Goal: Transaction & Acquisition: Purchase product/service

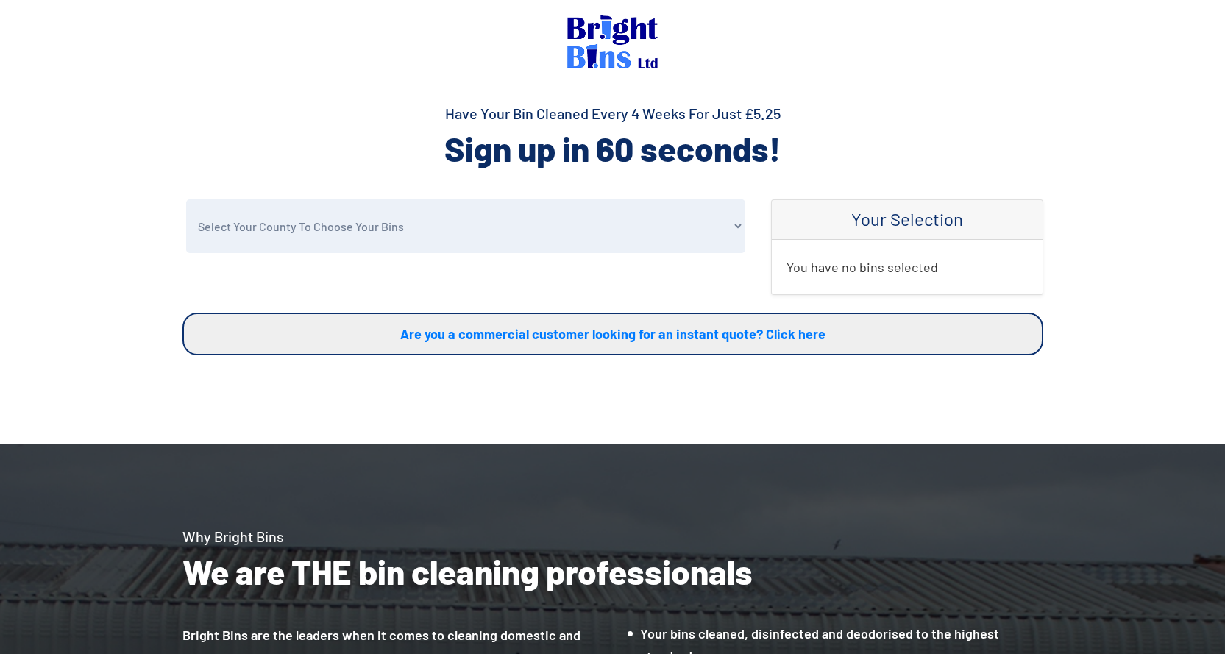
click at [352, 233] on select "Select Your County To Choose Your Bins [GEOGRAPHIC_DATA] [GEOGRAPHIC_DATA] [GEO…" at bounding box center [465, 226] width 559 height 54
select select "Conwy"
click at [186, 199] on select "Select Your County To Choose Your Bins Cheshire Conwy Denbighshire Flintshire S…" at bounding box center [465, 226] width 559 height 54
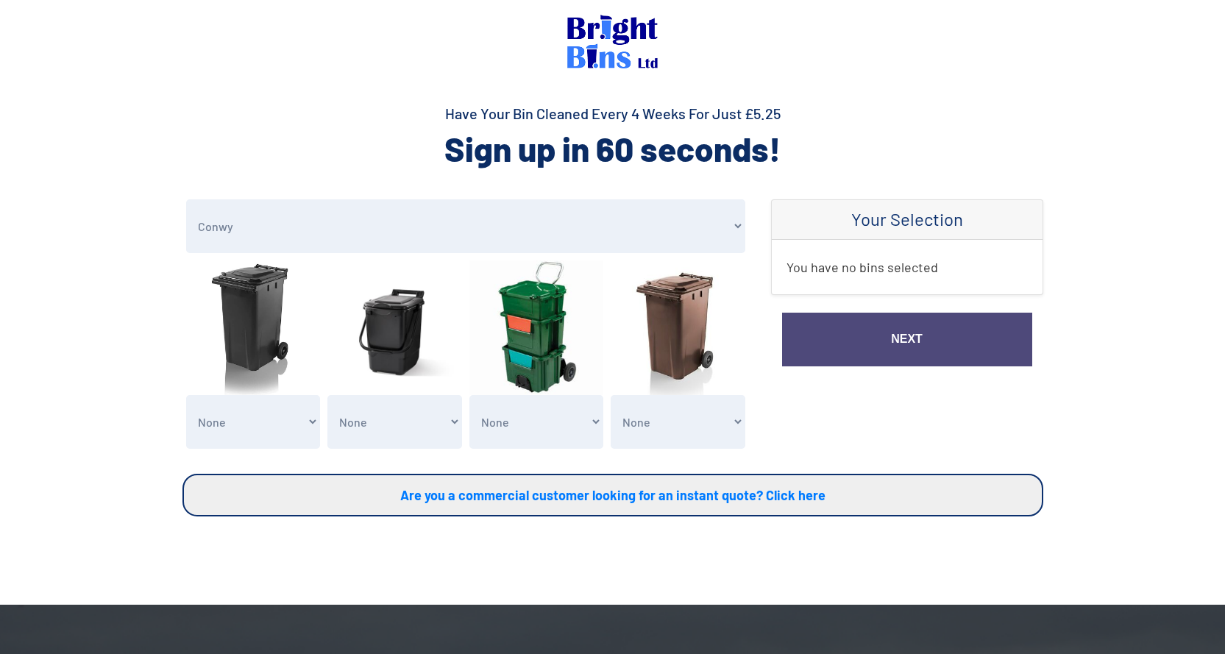
click at [249, 433] on select "None General Waste Bin - X1 (£5.25) General Waste Bin - X2 (£10.50) General Was…" at bounding box center [253, 422] width 135 height 54
select select "1"
click at [186, 395] on select "None General Waste Bin - X1 (£5.25) General Waste Bin - X2 (£10.50) General Was…" at bounding box center [253, 422] width 135 height 54
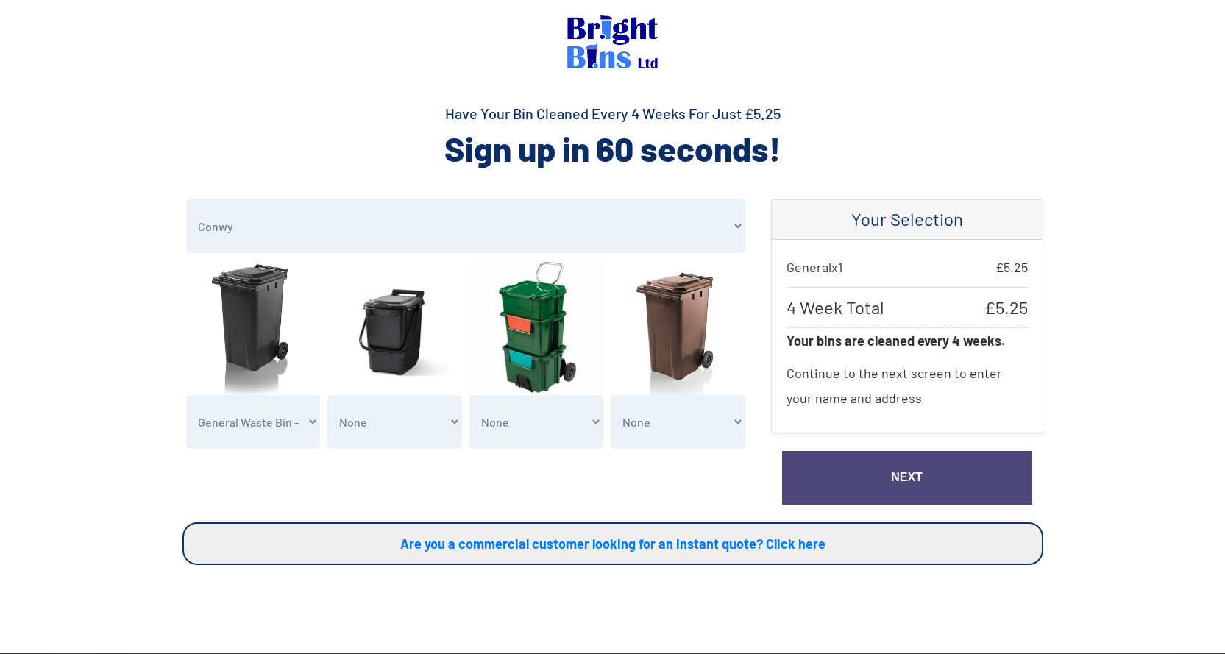
click at [885, 480] on link "Next" at bounding box center [907, 478] width 250 height 54
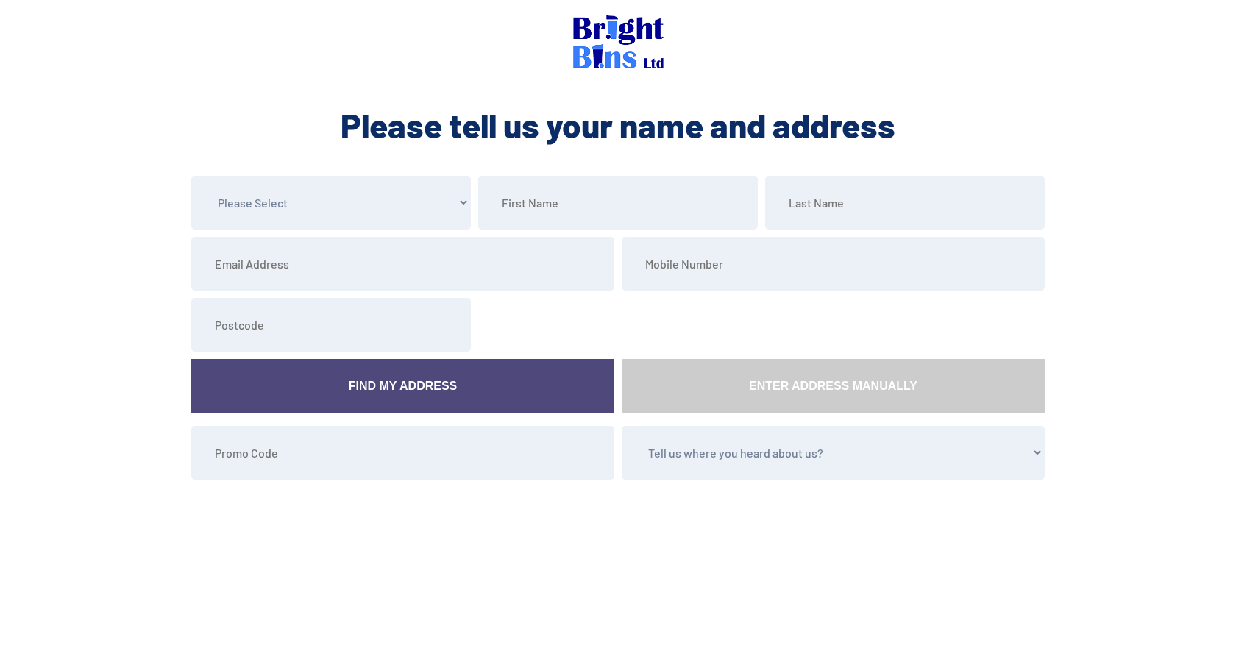
click at [308, 214] on select "Please Select Mr Mrs Miss Ms Dr Other" at bounding box center [331, 203] width 280 height 54
select select "Mrs"
click at [191, 176] on select "Please Select Mr Mrs Miss Ms Dr Other" at bounding box center [331, 203] width 280 height 54
click at [817, 208] on input "text" at bounding box center [905, 203] width 280 height 54
click at [536, 209] on input "text" at bounding box center [618, 203] width 280 height 54
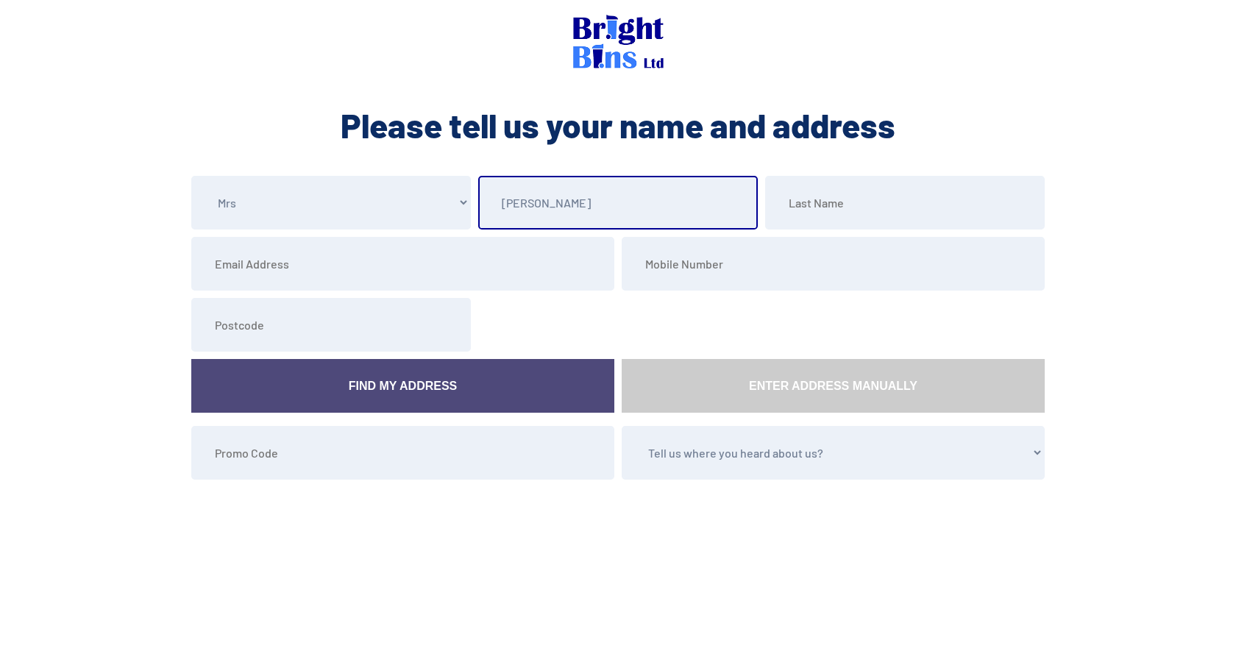
type input "Brenda"
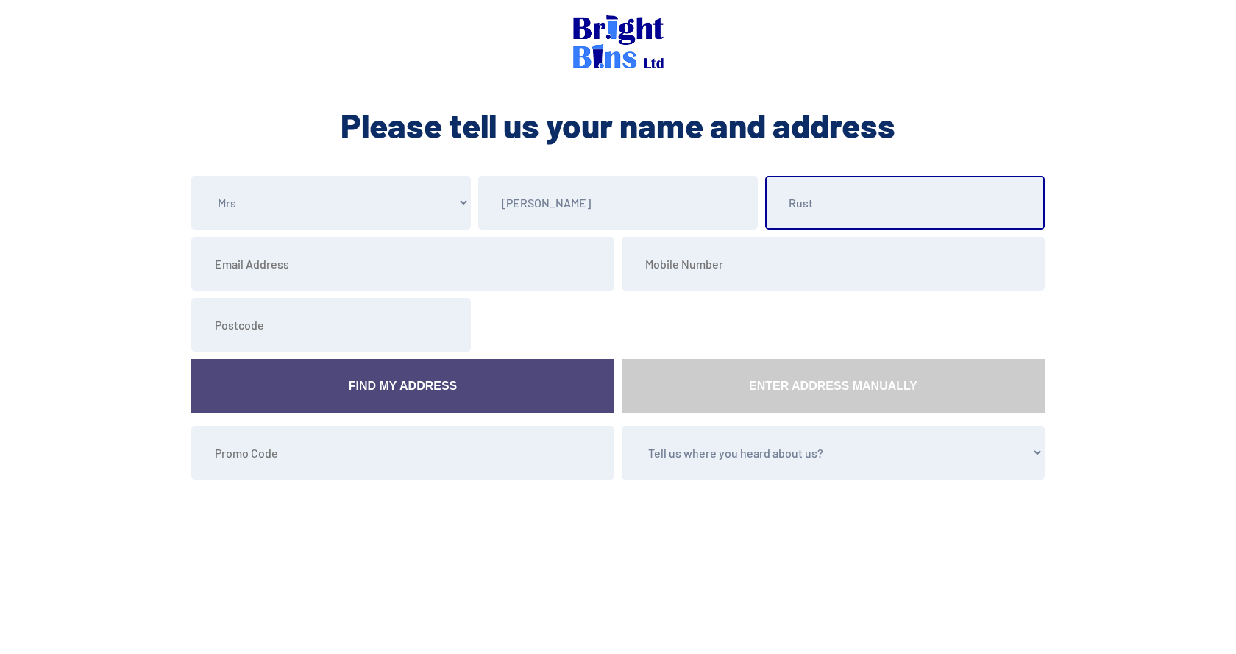
type input "Rust"
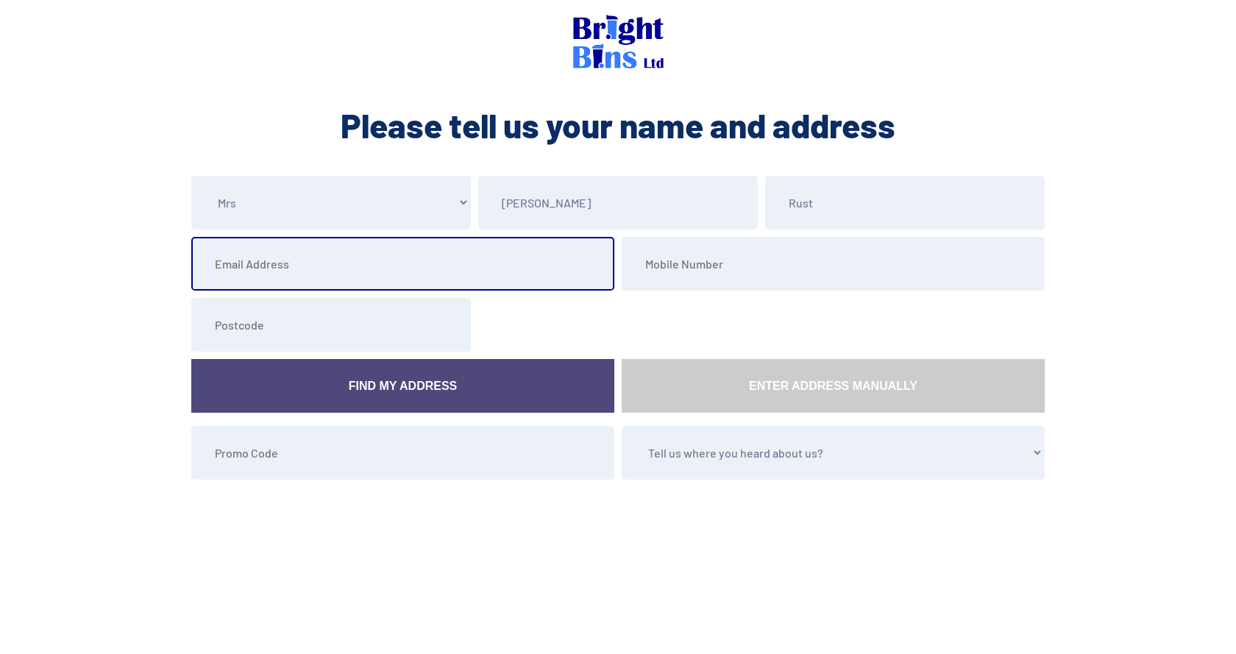
click at [254, 266] on input "email" at bounding box center [402, 264] width 423 height 54
type input "wynne404@gmail.com"
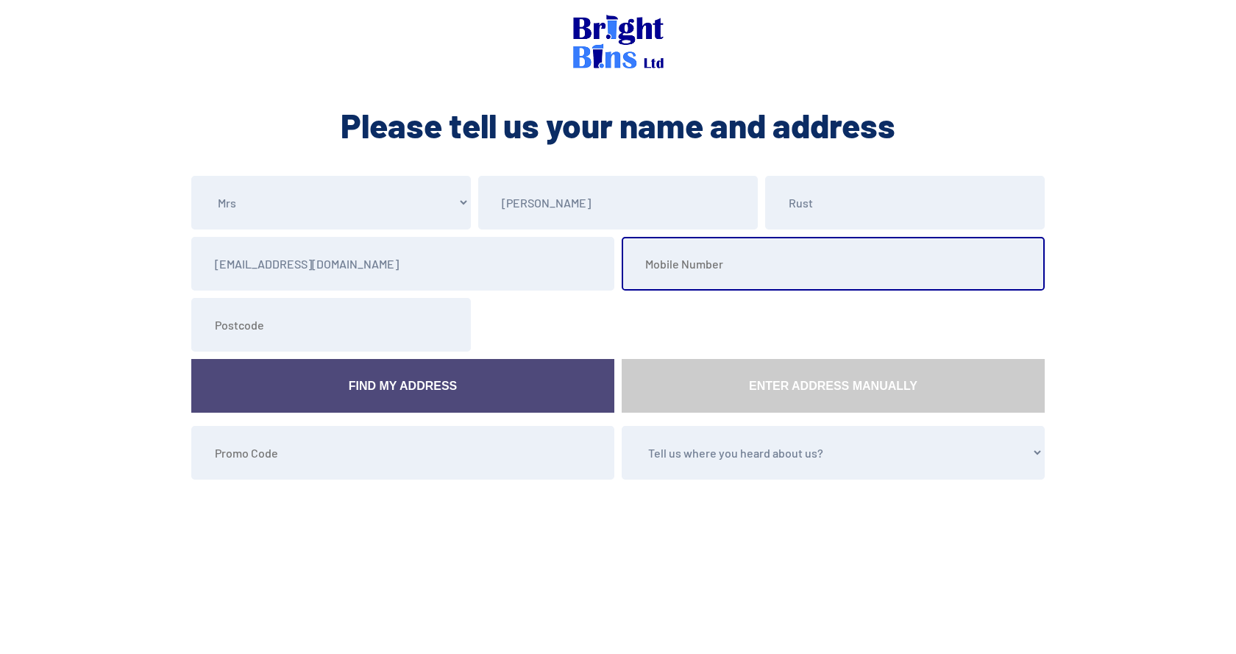
click at [689, 272] on input "tel" at bounding box center [833, 264] width 423 height 54
type input "017455824858"
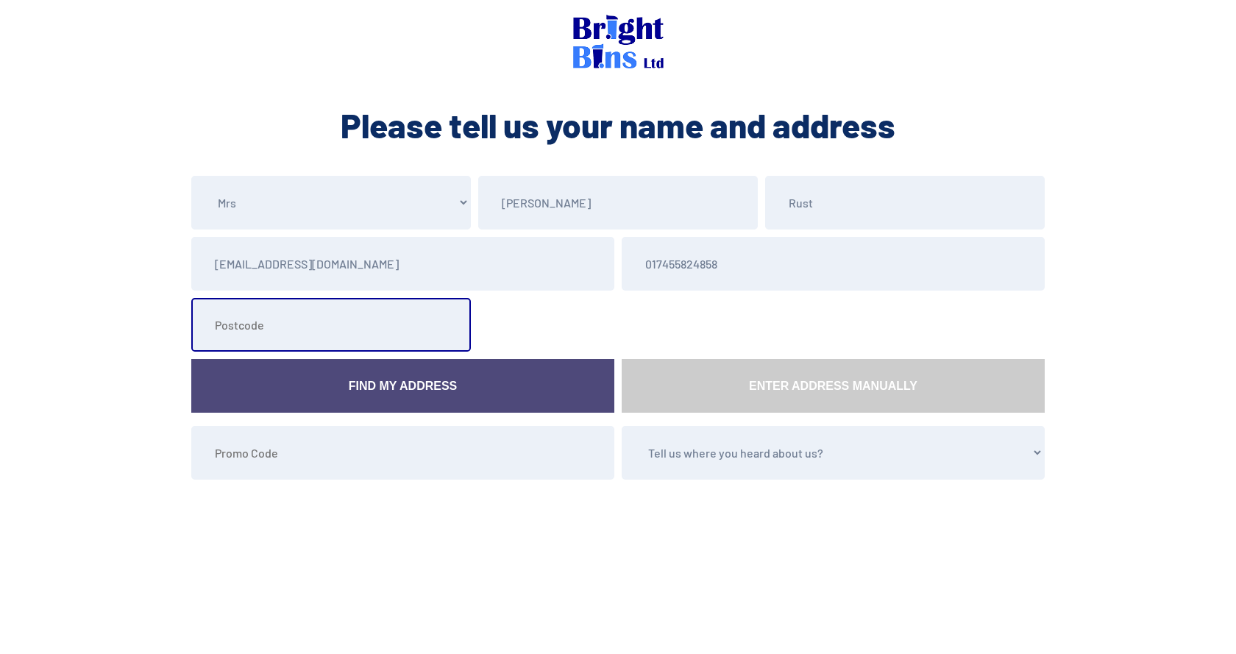
click at [242, 331] on input "text" at bounding box center [331, 325] width 280 height 54
type input "LL22 7BA"
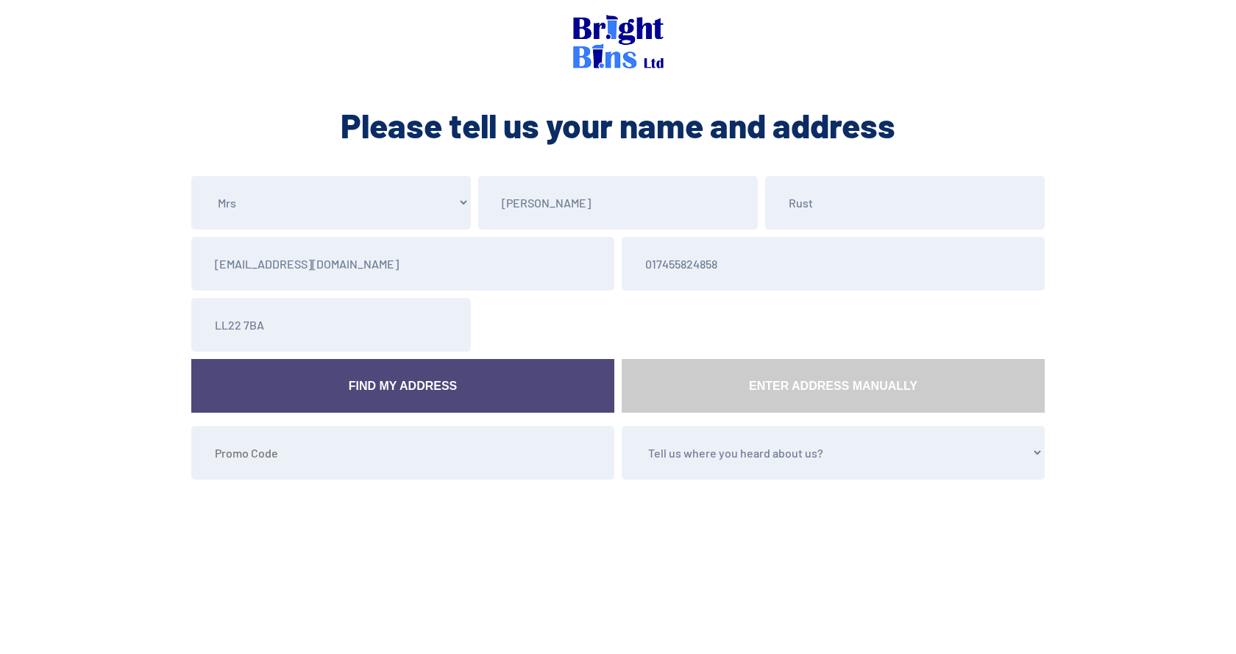
click at [363, 380] on link "Find My Address" at bounding box center [402, 386] width 423 height 54
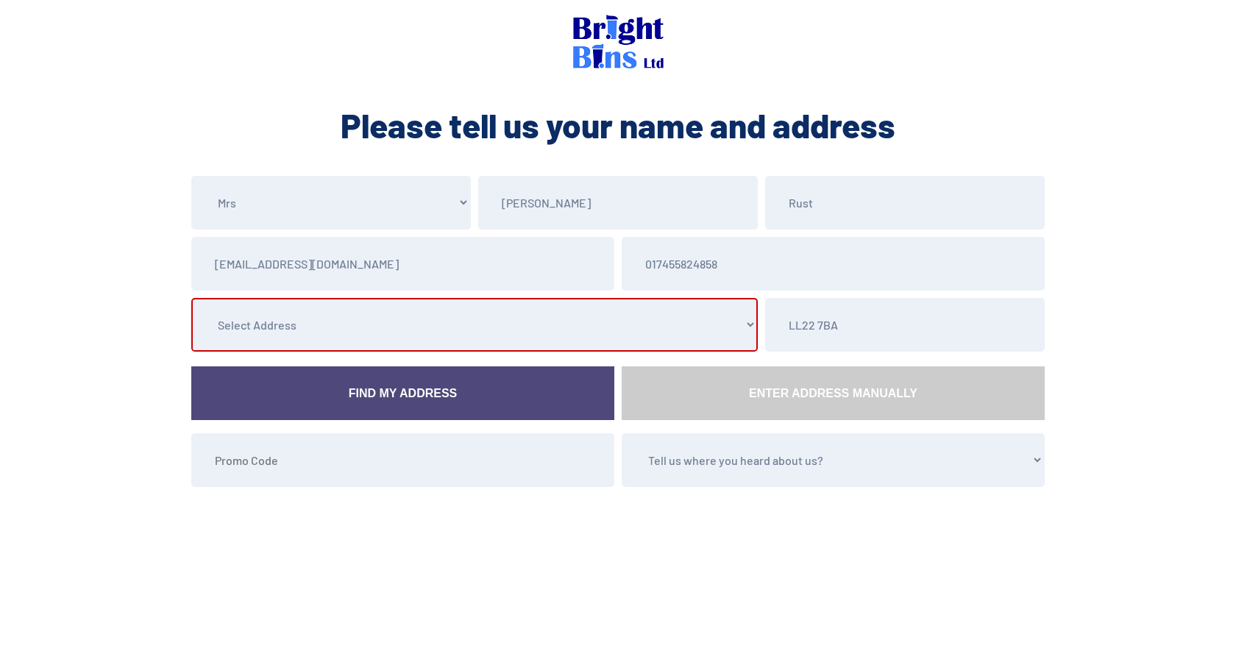
click at [478, 325] on select "Select Address 1 Tai Parc Gele, , , , , Abergele, Conwy 2 Tai Parc Gele, , , , …" at bounding box center [474, 325] width 566 height 54
select select "Conwy"
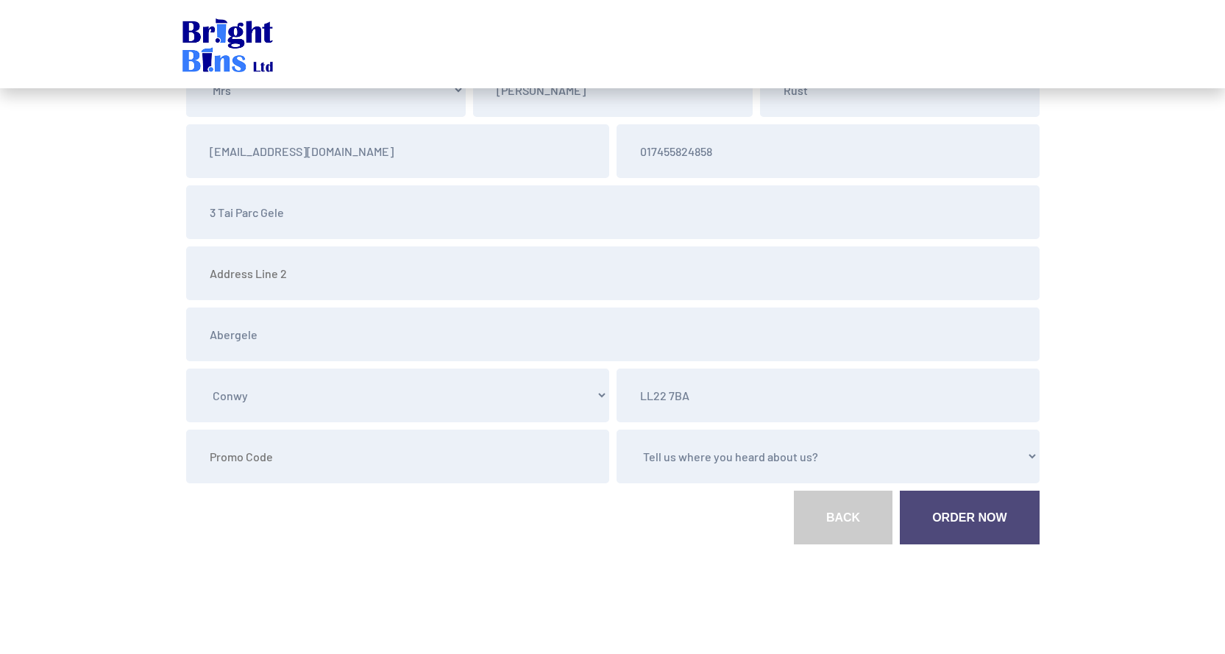
scroll to position [115, 0]
click at [708, 447] on select "Tell us where you heard about us? Word of Mouth Leaflet Sticker On Bin Spoke To…" at bounding box center [828, 454] width 423 height 54
select select "Word of Mouth"
click at [617, 427] on select "Tell us where you heard about us? Word of Mouth Leaflet Sticker On Bin Spoke To…" at bounding box center [828, 454] width 423 height 54
click at [937, 519] on link "Order Now" at bounding box center [969, 516] width 139 height 54
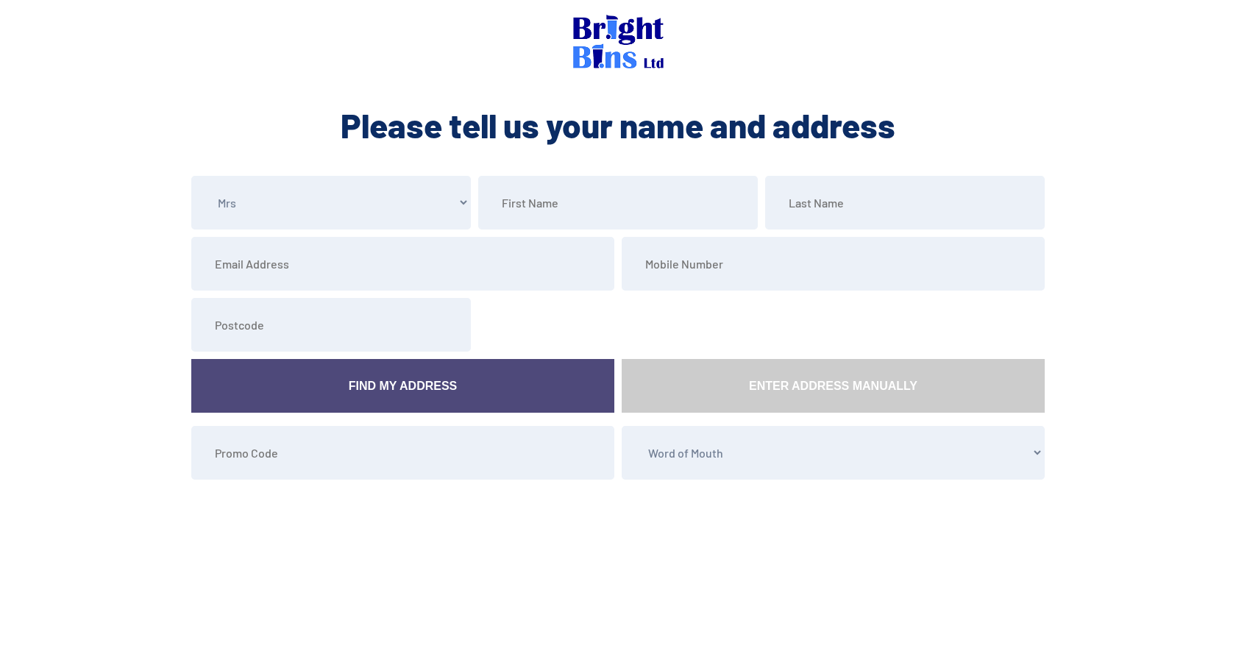
select select "Mrs"
select select "Word of Mouth"
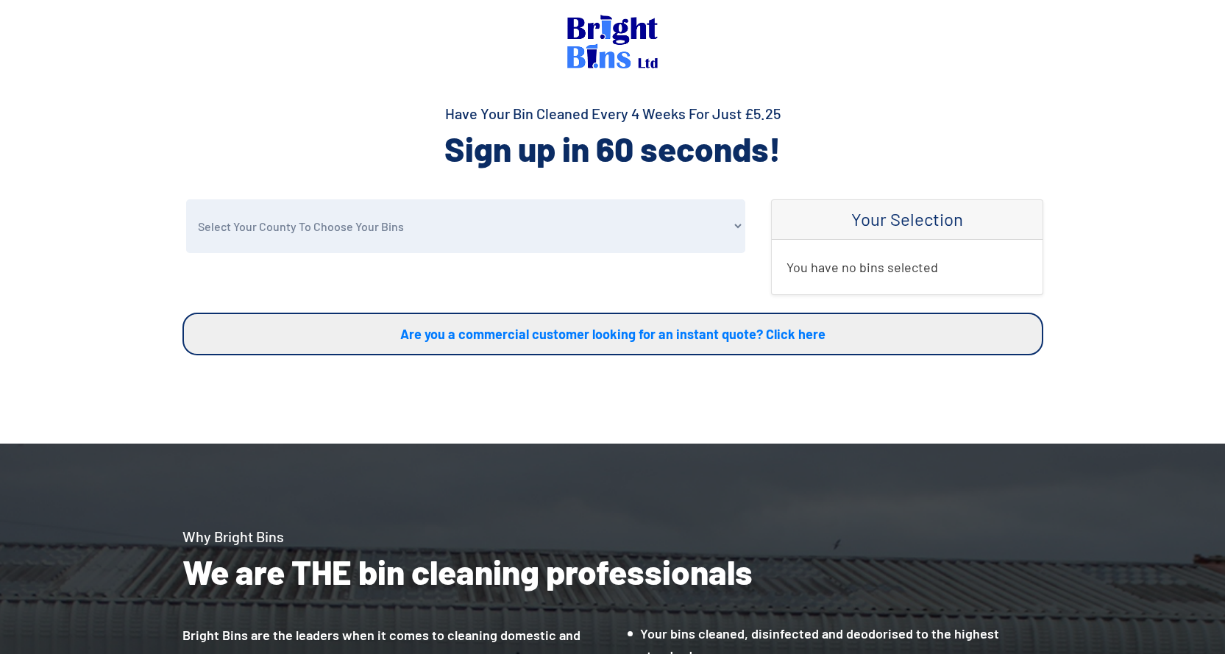
click at [330, 240] on select "Select Your County To Choose Your Bins Cheshire Conwy Denbighshire Flintshire S…" at bounding box center [465, 226] width 559 height 54
select select "Conwy"
click at [186, 199] on select "Select Your County To Choose Your Bins Cheshire Conwy Denbighshire Flintshire S…" at bounding box center [465, 226] width 559 height 54
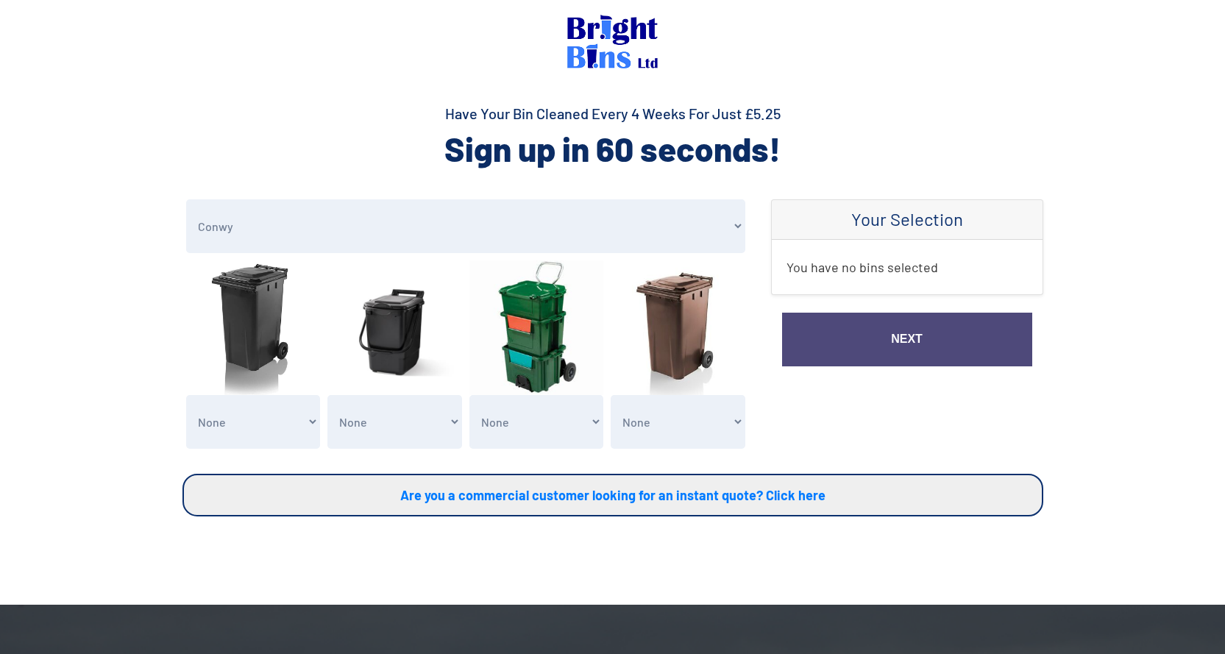
click at [257, 429] on select "None General Waste Bin - X1 (£5.25) General Waste Bin - X2 (£10.50) General Was…" at bounding box center [253, 422] width 135 height 54
select select "1"
click at [186, 395] on select "None General Waste Bin - X1 (£5.25) General Waste Bin - X2 (£10.50) General Was…" at bounding box center [253, 422] width 135 height 54
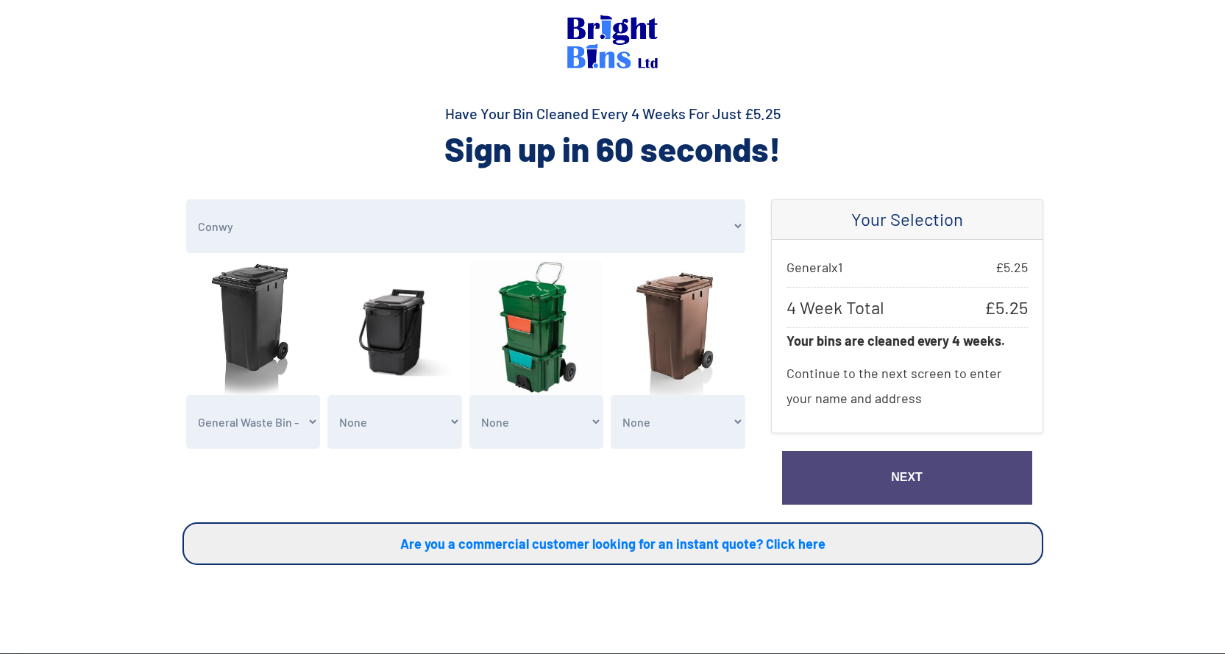
click at [386, 429] on select "None Clean my 1 Food Waste Bin - £2.00 Clean my 2 Food Waste Bins - £4.00 Clean…" at bounding box center [394, 422] width 135 height 54
select select "1"
click at [327, 395] on select "None Clean my 1 Food Waste Bin - £2.00 Clean my 2 Food Waste Bins - £4.00 Clean…" at bounding box center [394, 422] width 135 height 54
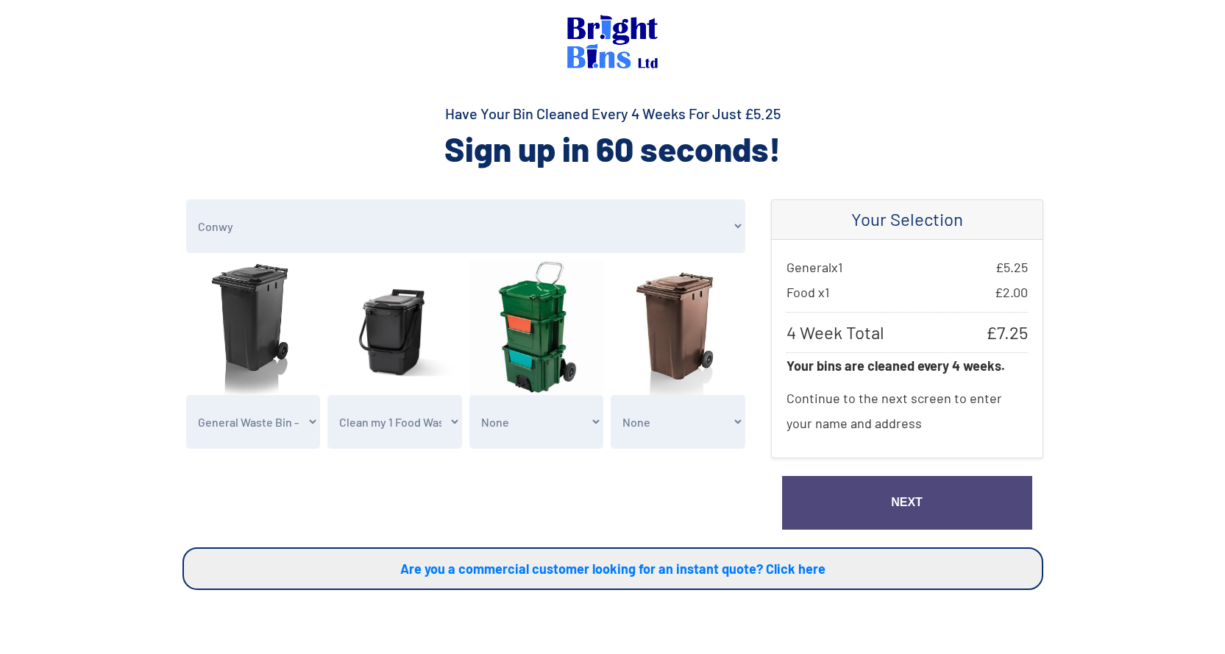
click at [511, 426] on select "None Recycling Waste Bin - X1 (£5.25) Recycling Waste Bin - X2 (£10.50) Recycli…" at bounding box center [536, 422] width 135 height 54
select select "1"
click at [469, 395] on select "None Recycling Waste Bin - X1 (£5.25) Recycling Waste Bin - X2 (£10.50) Recycli…" at bounding box center [536, 422] width 135 height 54
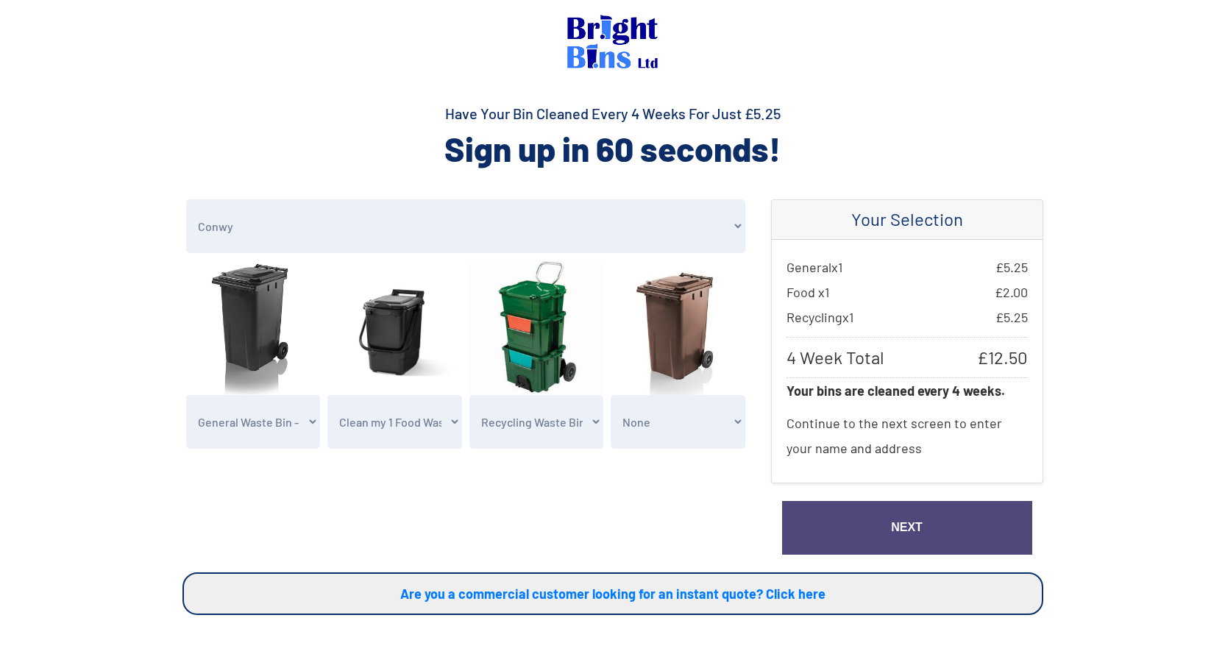
click at [873, 545] on link "Next" at bounding box center [907, 528] width 250 height 54
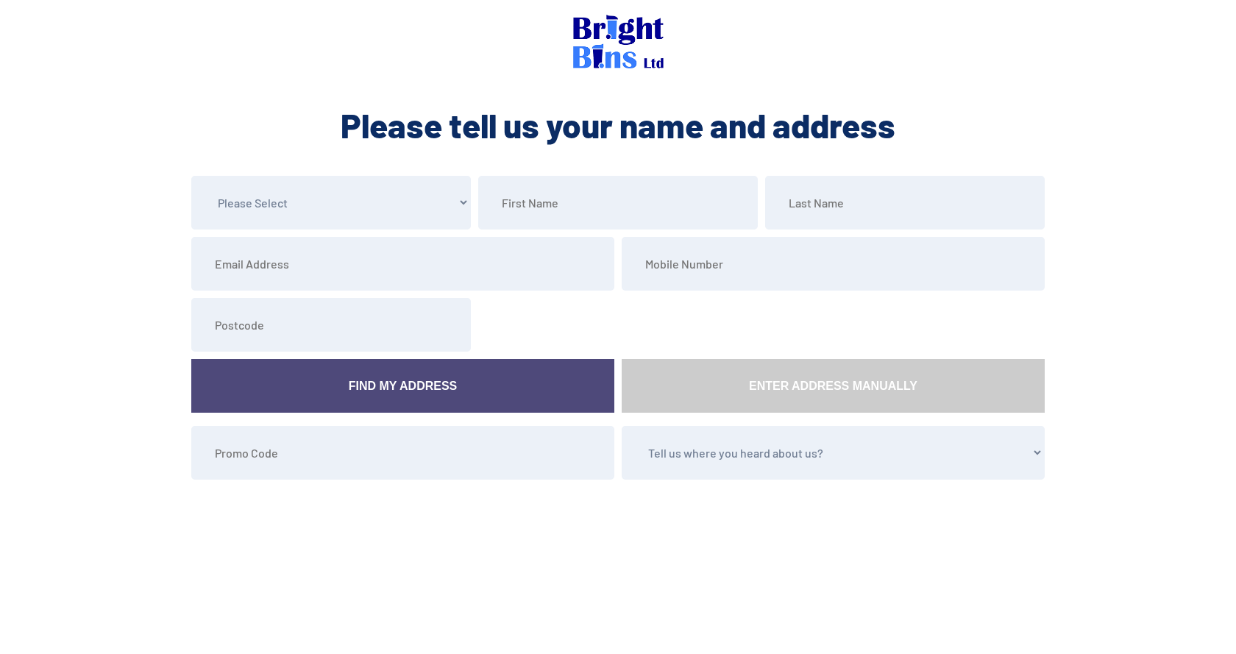
click at [393, 196] on select "Please Select Mr Mrs Miss Ms Dr [PERSON_NAME]" at bounding box center [331, 203] width 280 height 54
select select "Mrs"
click at [191, 176] on select "Please Select Mr Mrs Miss Ms Dr [PERSON_NAME]" at bounding box center [331, 203] width 280 height 54
click at [519, 207] on input "text" at bounding box center [618, 203] width 280 height 54
type input "[PERSON_NAME]"
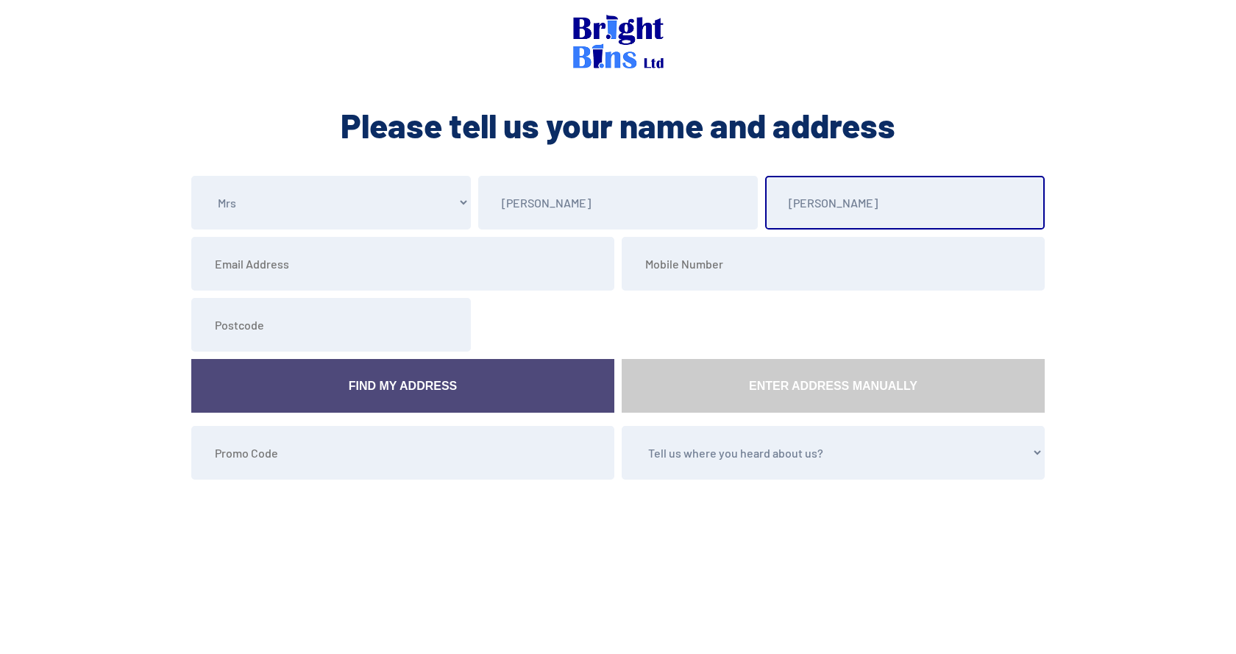
type input "[PERSON_NAME]"
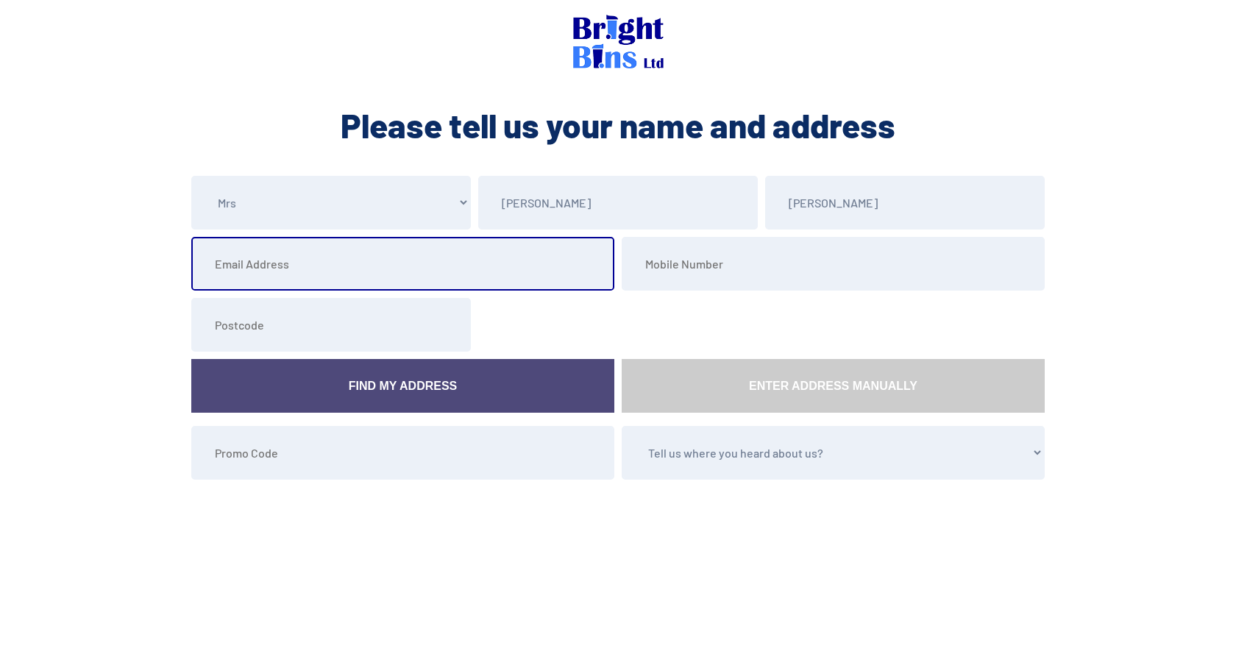
click at [207, 267] on input "email" at bounding box center [402, 264] width 423 height 54
type input "[EMAIL_ADDRESS][DOMAIN_NAME]"
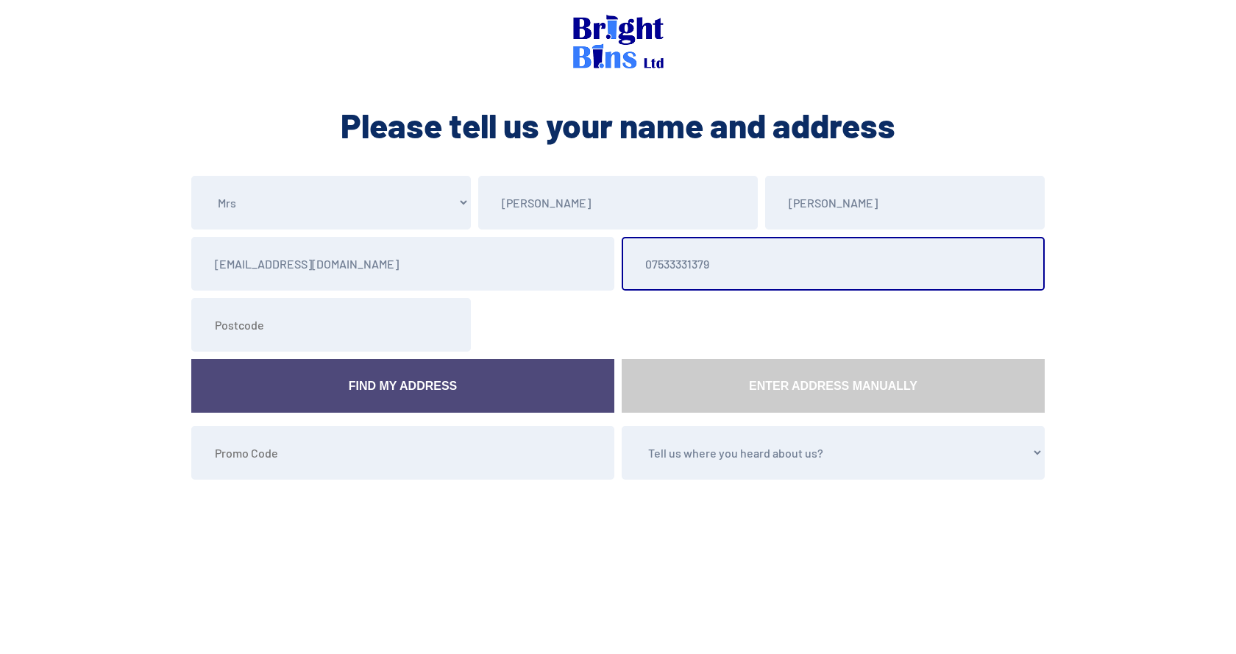
type input "07533331379"
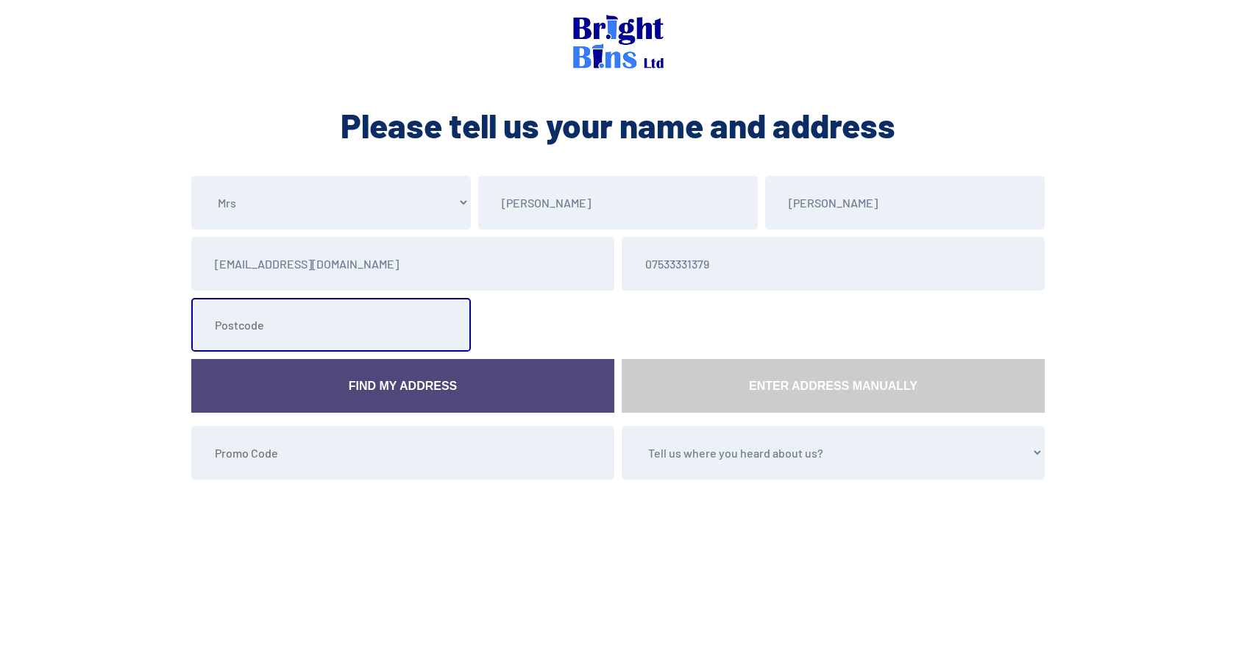
click at [243, 335] on input "text" at bounding box center [331, 325] width 280 height 54
type input "LL22 8FT"
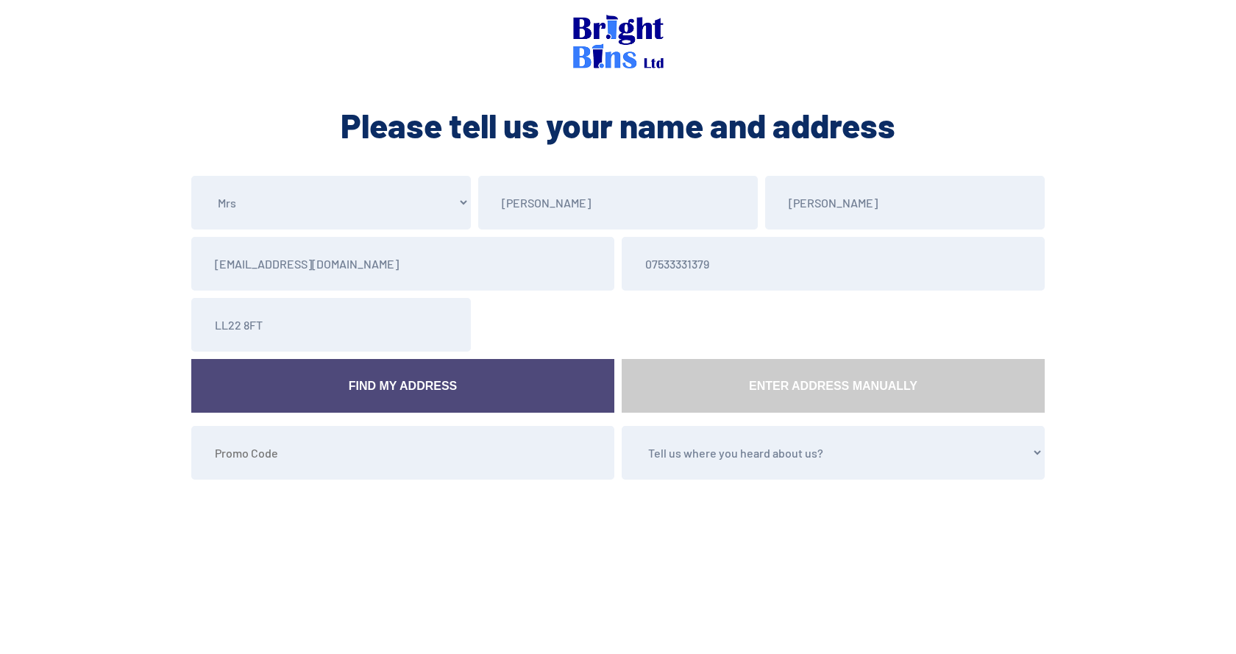
click at [252, 382] on link "Find My Address" at bounding box center [402, 386] width 423 height 54
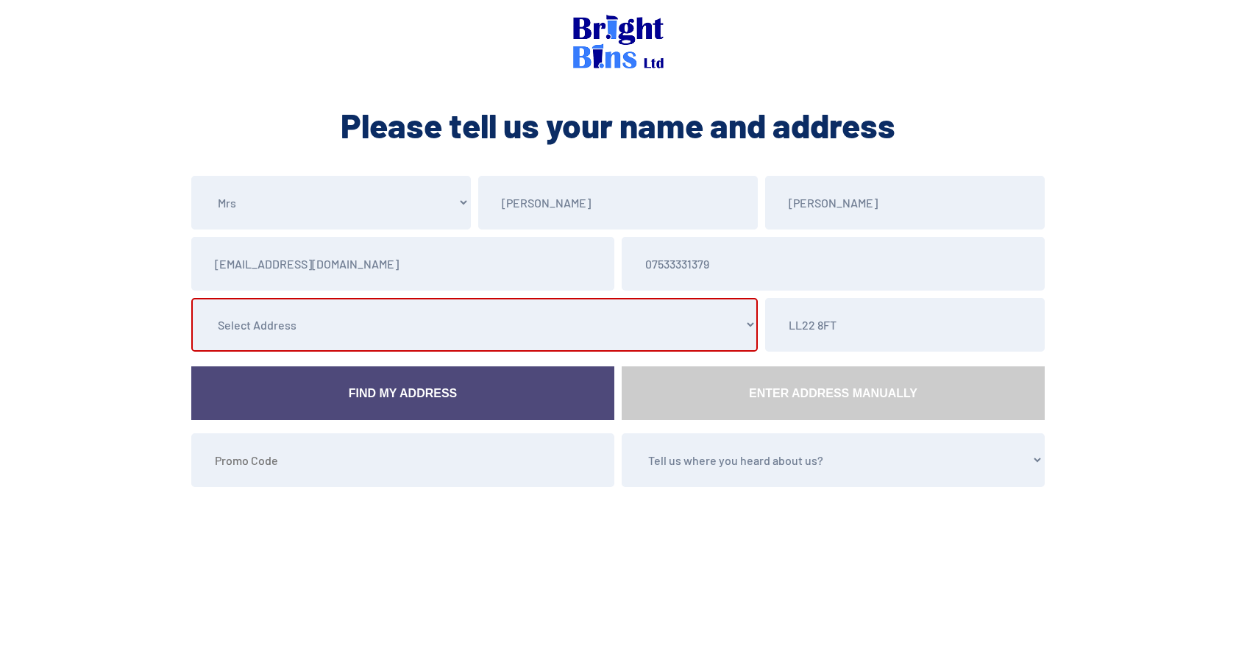
click at [274, 335] on select "Select Address [STREET_ADDRESS], , , , , [GEOGRAPHIC_DATA], [GEOGRAPHIC_DATA] 8…" at bounding box center [474, 325] width 566 height 54
select select "Denbighshire"
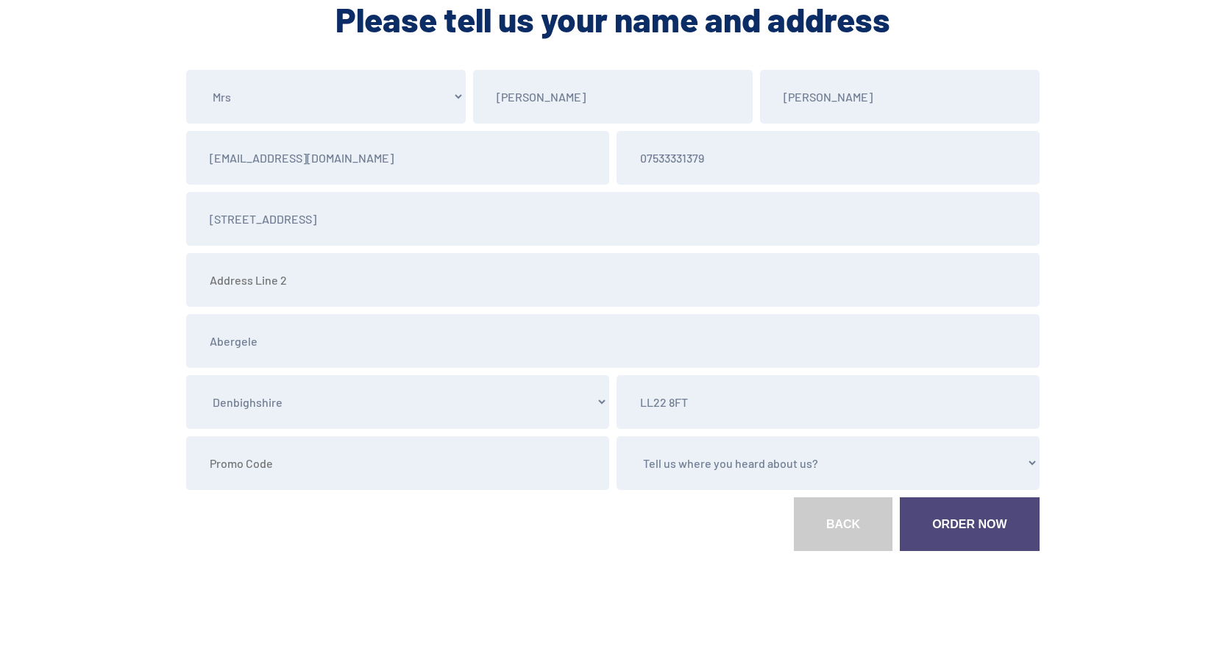
scroll to position [115, 0]
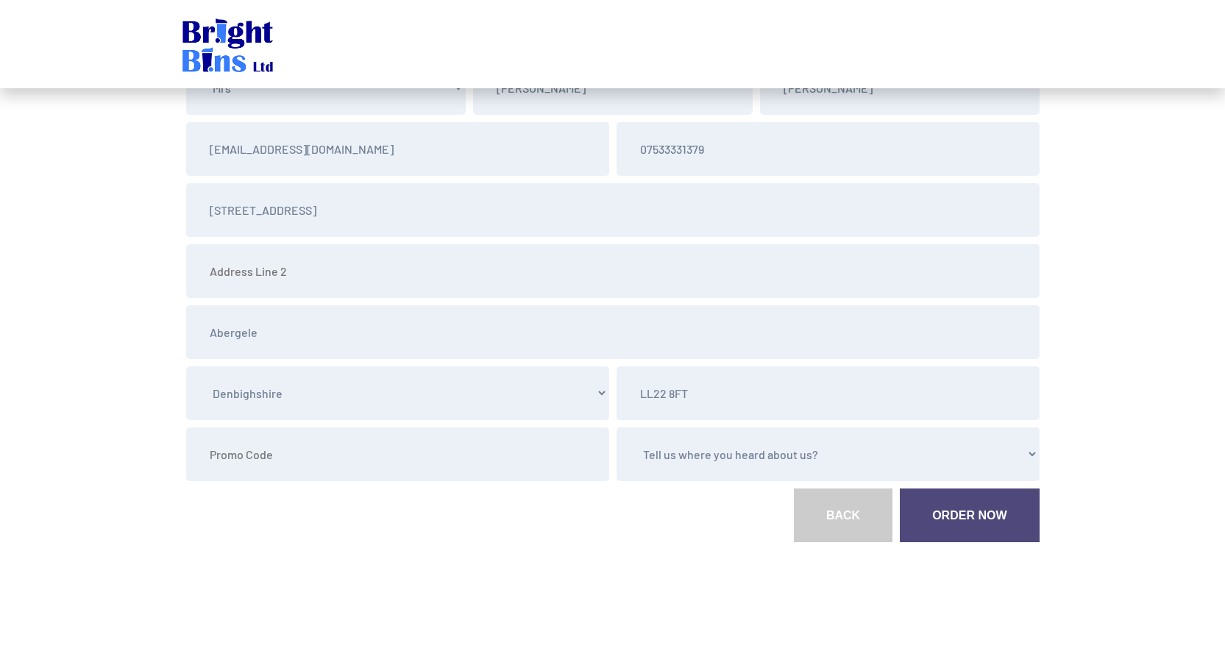
click at [694, 462] on select "Tell us where you heard about us? Word of Mouth Leaflet Sticker On Bin Spoke To…" at bounding box center [828, 454] width 423 height 54
select select "Other"
click at [617, 427] on select "Tell us where you heard about us? Word of Mouth Leaflet Sticker On Bin Spoke To…" at bounding box center [828, 454] width 423 height 54
click at [987, 516] on link "Order Now" at bounding box center [969, 516] width 139 height 54
